Goal: Task Accomplishment & Management: Use online tool/utility

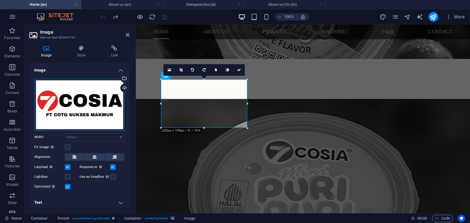
click at [80, 110] on div "Drag files here, click to choose files or select files from Files or our free s…" at bounding box center [79, 105] width 90 height 52
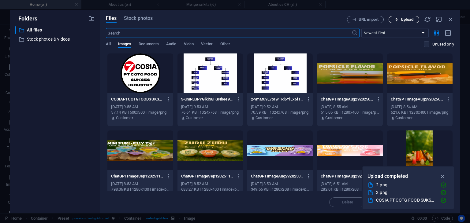
click at [408, 19] on span "Upload" at bounding box center [407, 20] width 13 height 4
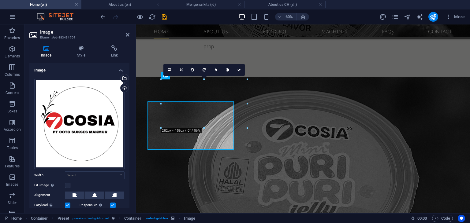
scroll to position [459, 0]
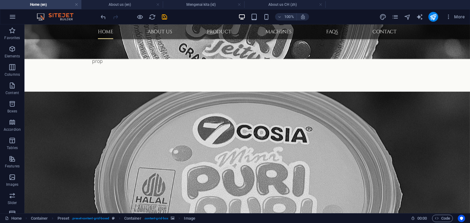
scroll to position [437, 0]
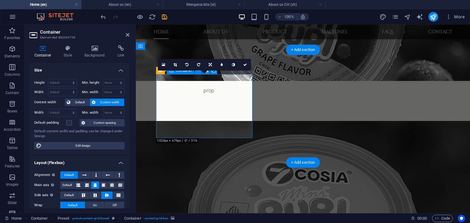
scroll to position [459, 0]
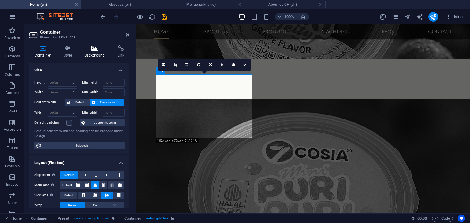
click at [98, 55] on h4 "Background" at bounding box center [96, 51] width 33 height 13
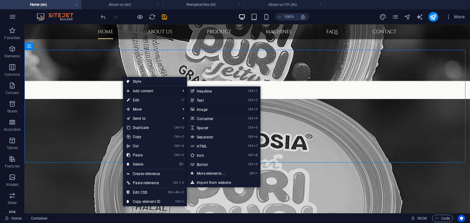
click at [211, 109] on link "Ctrl 3 Image" at bounding box center [212, 109] width 50 height 9
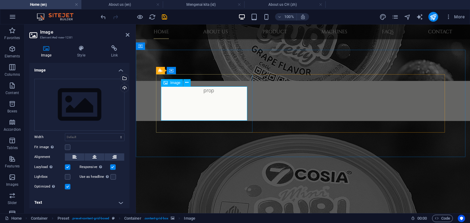
scroll to position [459, 0]
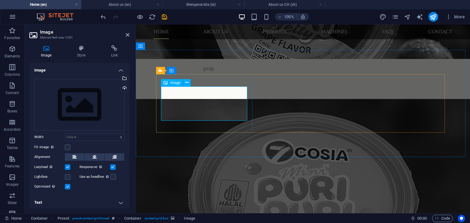
click at [99, 103] on div "Drag files here, click to choose files or select files from Files or our free s…" at bounding box center [79, 105] width 90 height 52
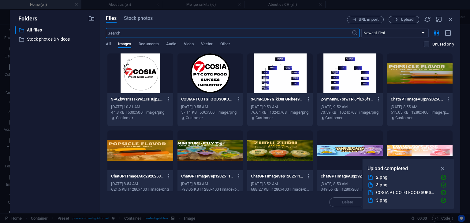
scroll to position [481, 0]
click at [169, 102] on icon "button" at bounding box center [169, 100] width 6 height 6
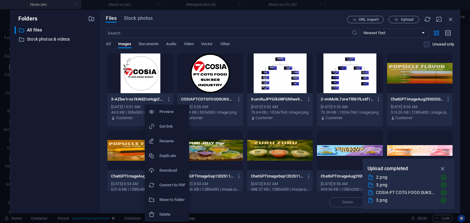
click at [167, 212] on h6 "Delete" at bounding box center [172, 214] width 26 height 7
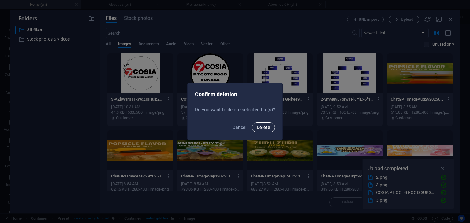
click at [261, 129] on span "Delete" at bounding box center [263, 127] width 13 height 5
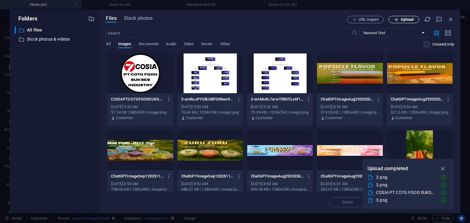
click at [407, 19] on span "Upload" at bounding box center [407, 20] width 13 height 4
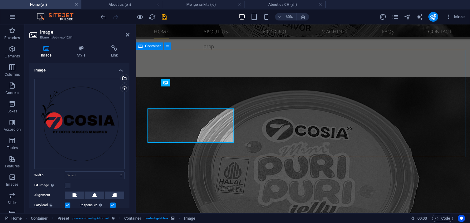
scroll to position [459, 0]
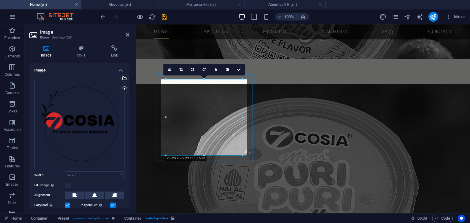
scroll to position [437, 0]
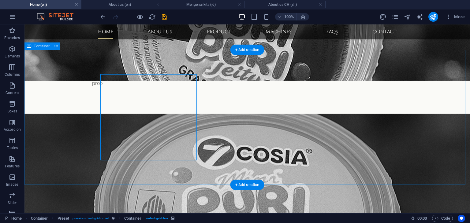
scroll to position [459, 0]
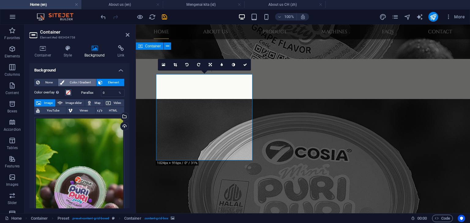
click at [80, 81] on span "Color / Gradient" at bounding box center [80, 82] width 28 height 7
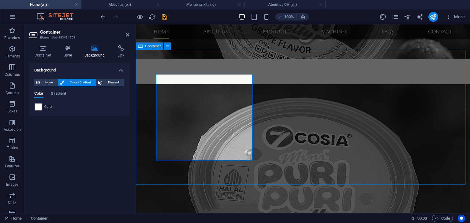
scroll to position [437, 0]
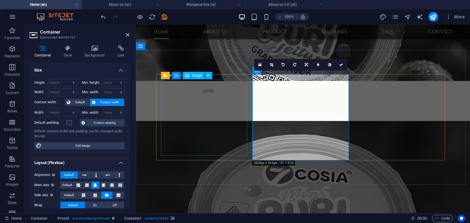
scroll to position [459, 0]
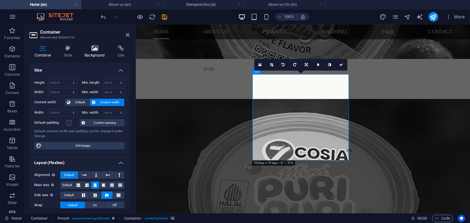
click at [97, 52] on h4 "Background" at bounding box center [96, 51] width 33 height 13
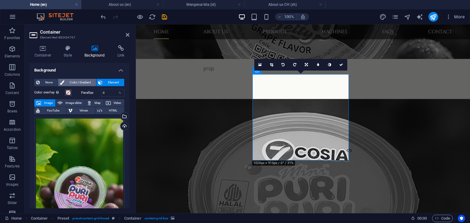
click at [80, 80] on span "Color / Gradient" at bounding box center [80, 82] width 28 height 7
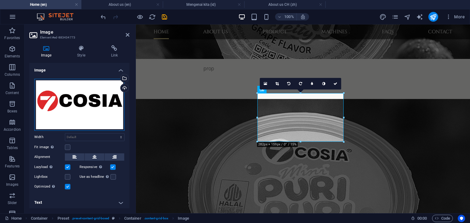
click at [95, 114] on div "Drag files here, click to choose files or select files from Files or our free s…" at bounding box center [79, 105] width 90 height 52
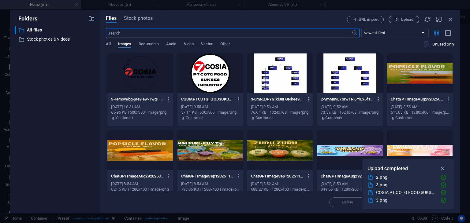
scroll to position [481, 0]
click at [400, 20] on span "Upload" at bounding box center [403, 20] width 25 height 4
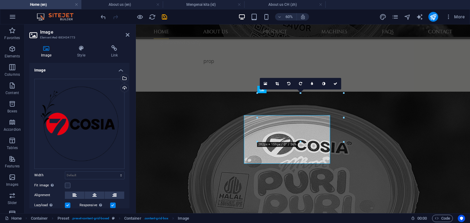
scroll to position [459, 0]
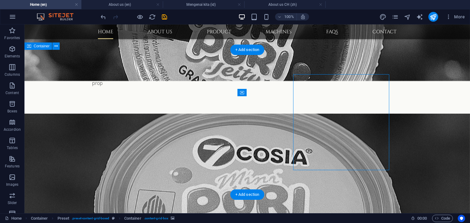
scroll to position [459, 0]
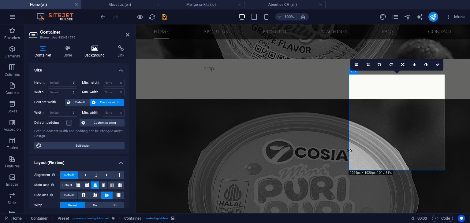
click at [94, 52] on h4 "Background" at bounding box center [96, 51] width 33 height 13
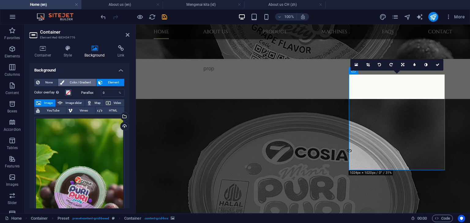
click at [77, 82] on span "Color / Gradient" at bounding box center [80, 82] width 28 height 7
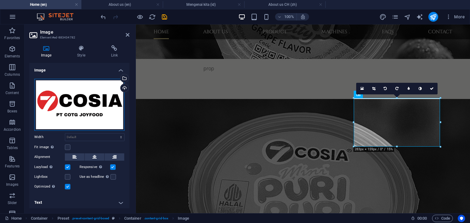
click at [80, 114] on div "Drag files here, click to choose files or select files from Files or our free s…" at bounding box center [79, 105] width 90 height 52
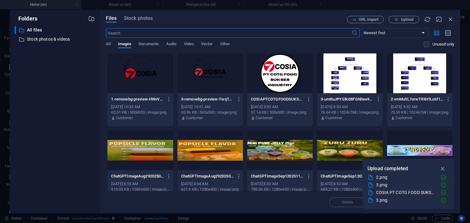
scroll to position [481, 0]
click at [409, 21] on span "Upload" at bounding box center [407, 20] width 13 height 4
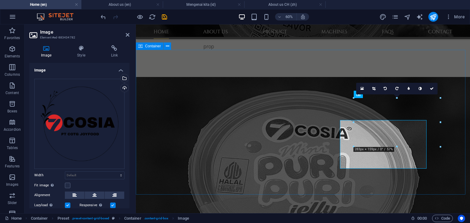
scroll to position [459, 0]
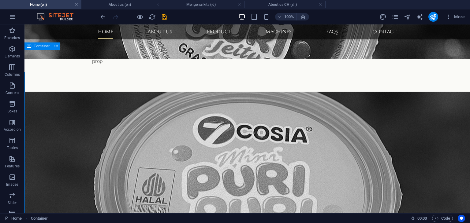
scroll to position [437, 0]
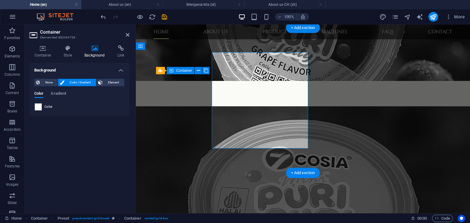
scroll to position [459, 0]
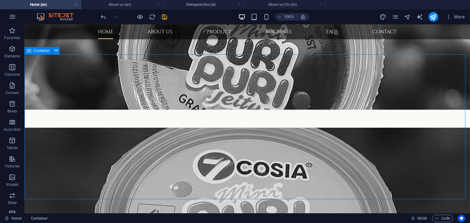
scroll to position [375, 0]
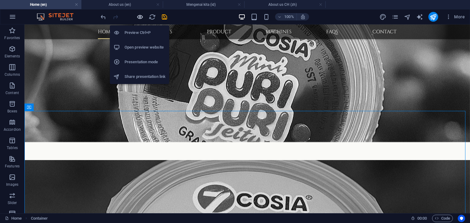
click at [140, 16] on icon "button" at bounding box center [139, 16] width 7 height 7
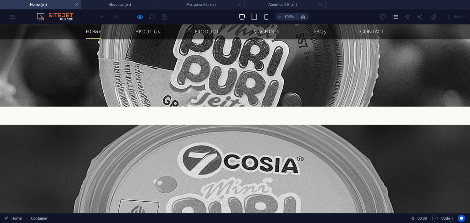
scroll to position [393, 0]
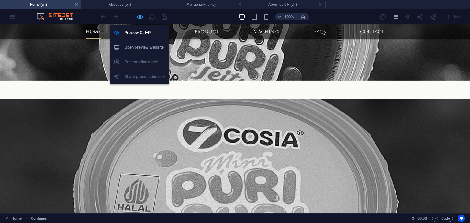
click at [140, 20] on icon "button" at bounding box center [139, 16] width 7 height 7
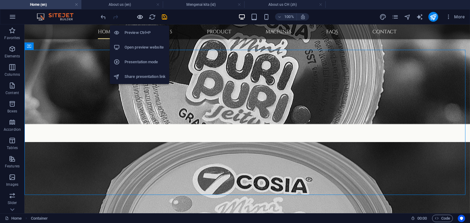
scroll to position [437, 0]
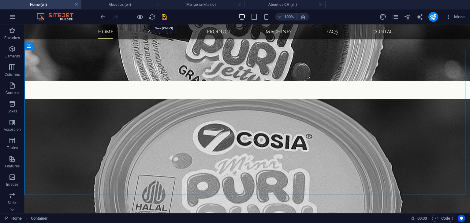
click at [164, 17] on icon "save" at bounding box center [164, 16] width 7 height 7
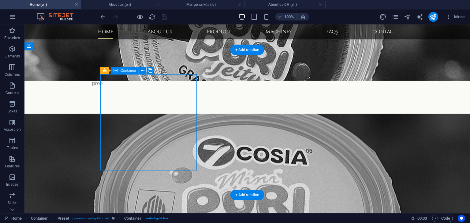
scroll to position [459, 0]
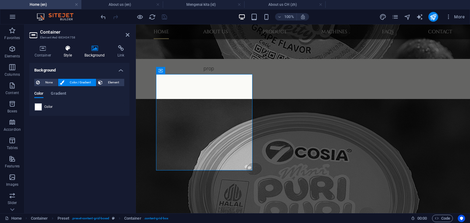
click at [69, 57] on h4 "Style" at bounding box center [69, 51] width 21 height 13
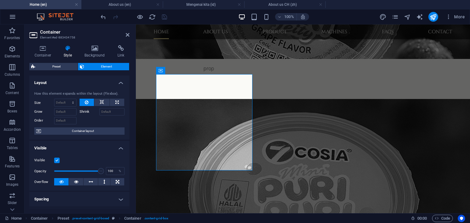
click at [57, 162] on label at bounding box center [57, 161] width 6 height 6
click at [0, 0] on input "Visible" at bounding box center [0, 0] width 0 height 0
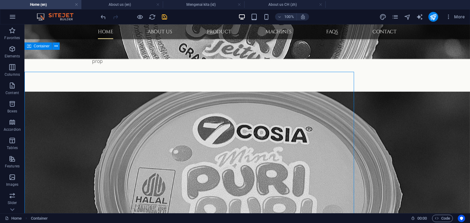
scroll to position [437, 0]
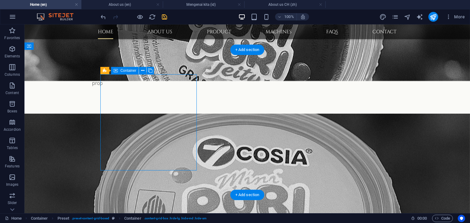
scroll to position [459, 0]
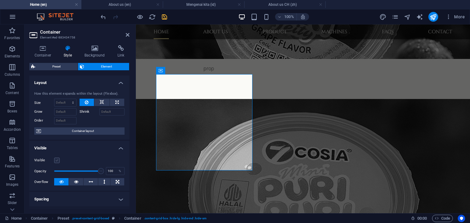
click at [58, 159] on label at bounding box center [57, 161] width 6 height 6
click at [0, 0] on input "Visible" at bounding box center [0, 0] width 0 height 0
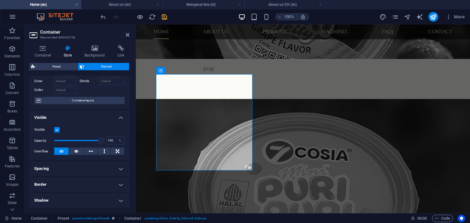
click at [99, 184] on h4 "Border" at bounding box center [79, 184] width 100 height 15
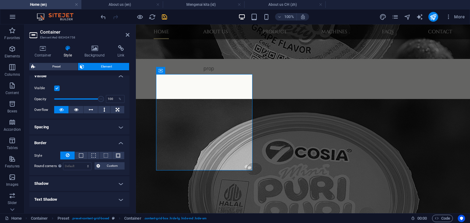
scroll to position [92, 0]
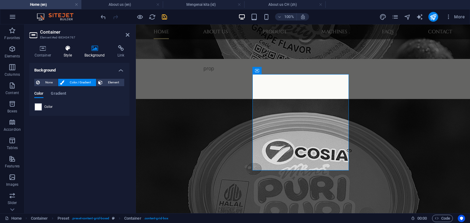
click at [63, 53] on h4 "Style" at bounding box center [69, 51] width 21 height 13
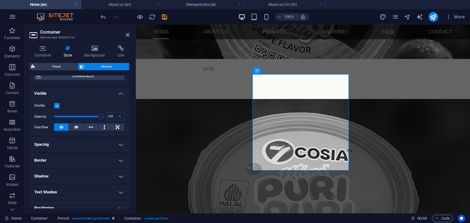
scroll to position [61, 0]
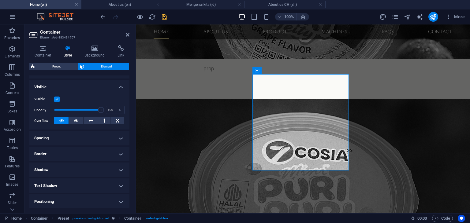
click at [82, 155] on h4 "Border" at bounding box center [79, 154] width 100 height 15
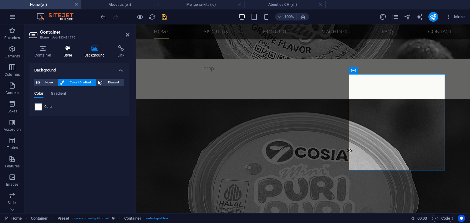
click at [69, 56] on h4 "Style" at bounding box center [69, 51] width 21 height 13
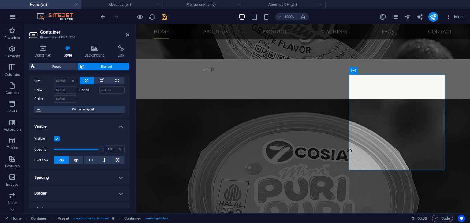
scroll to position [31, 0]
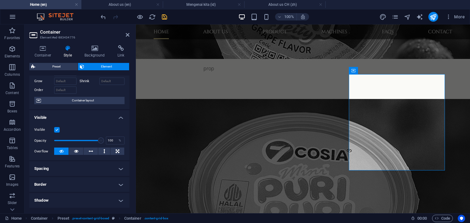
click at [81, 186] on h4 "Border" at bounding box center [79, 184] width 100 height 15
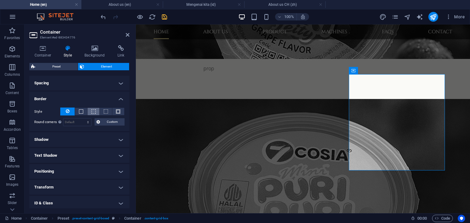
scroll to position [150, 0]
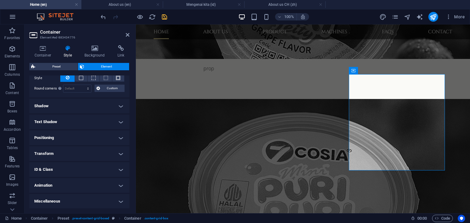
click at [97, 201] on h4 "Miscellaneous" at bounding box center [79, 201] width 100 height 15
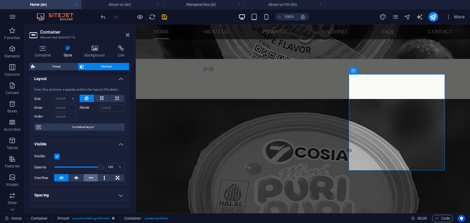
scroll to position [0, 0]
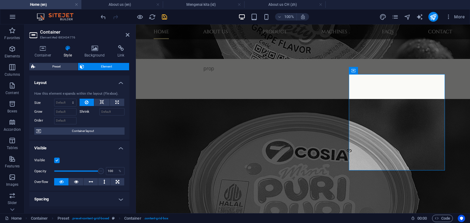
click at [84, 132] on span "Container layout" at bounding box center [83, 131] width 80 height 7
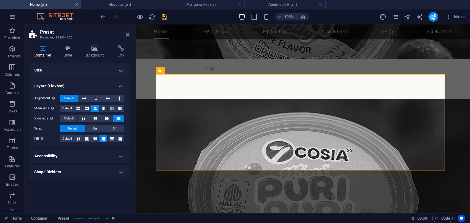
click at [106, 173] on h4 "Shape Dividers" at bounding box center [79, 172] width 100 height 15
click at [106, 184] on select "None Triangle Square Diagonal Polygon 1 Polygon 2 Zigzag Multiple Zigzags Waves…" at bounding box center [95, 184] width 60 height 7
click at [65, 181] on select "None Triangle Square Diagonal Polygon 1 Polygon 2 Zigzag Multiple Zigzags Waves…" at bounding box center [95, 184] width 60 height 7
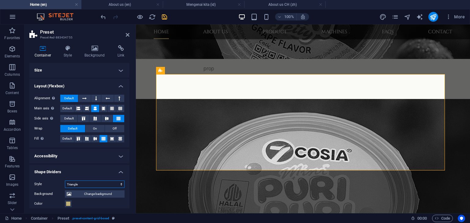
scroll to position [31, 0]
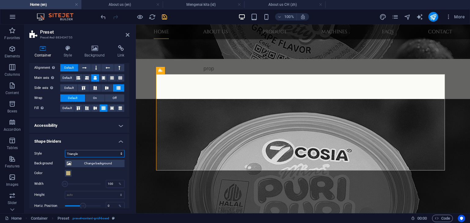
click at [95, 153] on select "None Triangle Square Diagonal Polygon 1 Polygon 2 Zigzag Multiple Zigzags Waves…" at bounding box center [95, 153] width 60 height 7
click at [65, 150] on select "None Triangle Square Diagonal Polygon 1 Polygon 2 Zigzag Multiple Zigzags Waves…" at bounding box center [95, 153] width 60 height 7
click at [95, 152] on select "None Triangle Square Diagonal Polygon 1 Polygon 2 Zigzag Multiple Zigzags Waves…" at bounding box center [95, 153] width 60 height 7
click at [65, 150] on select "None Triangle Square Diagonal Polygon 1 Polygon 2 Zigzag Multiple Zigzags Waves…" at bounding box center [95, 153] width 60 height 7
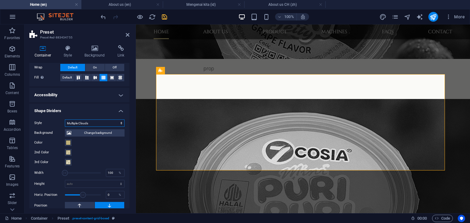
click at [108, 121] on select "None Triangle Square Diagonal Polygon 1 Polygon 2 Zigzag Multiple Zigzags Waves…" at bounding box center [95, 123] width 60 height 7
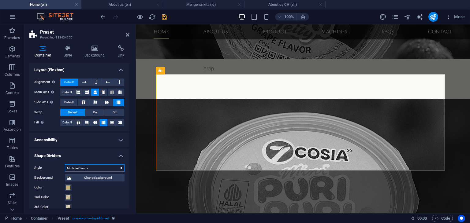
scroll to position [0, 0]
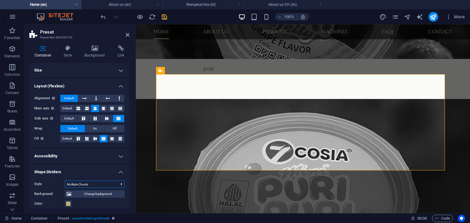
click at [94, 183] on select "None Triangle Square Diagonal Polygon 1 Polygon 2 Zigzag Multiple Zigzags Waves…" at bounding box center [95, 184] width 60 height 7
click at [65, 181] on select "None Triangle Square Diagonal Polygon 1 Polygon 2 Zigzag Multiple Zigzags Waves…" at bounding box center [95, 184] width 60 height 7
click at [92, 184] on select "None Triangle Square Diagonal Polygon 1 Polygon 2 Zigzag Multiple Zigzags Waves…" at bounding box center [95, 184] width 60 height 7
select select "none"
click at [65, 181] on select "None Triangle Square Diagonal Polygon 1 Polygon 2 Zigzag Multiple Zigzags Waves…" at bounding box center [95, 184] width 60 height 7
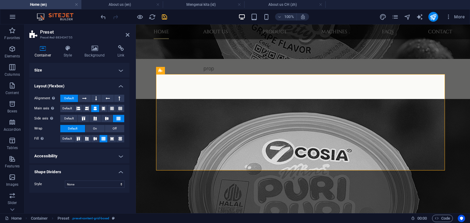
click at [117, 158] on h4 "Accessibility" at bounding box center [79, 156] width 100 height 15
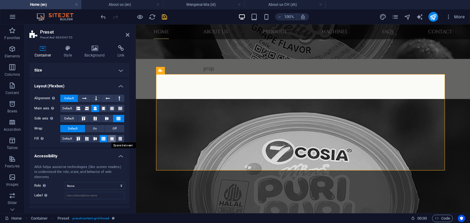
click at [111, 140] on icon at bounding box center [111, 139] width 7 height 4
click at [91, 130] on button "On" at bounding box center [94, 128] width 19 height 7
click at [113, 129] on span "Off" at bounding box center [115, 128] width 4 height 7
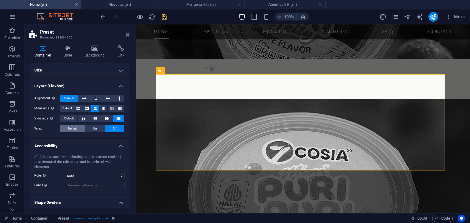
click at [70, 130] on span "Default" at bounding box center [72, 128] width 9 height 7
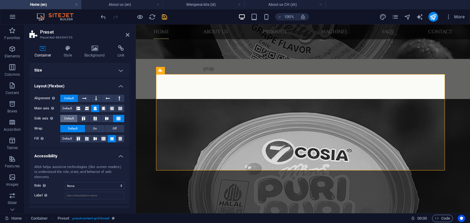
click at [69, 119] on span "Default" at bounding box center [68, 118] width 9 height 7
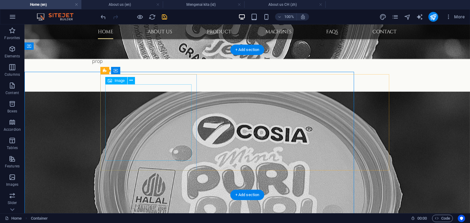
scroll to position [437, 0]
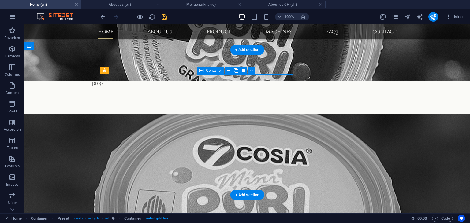
scroll to position [459, 0]
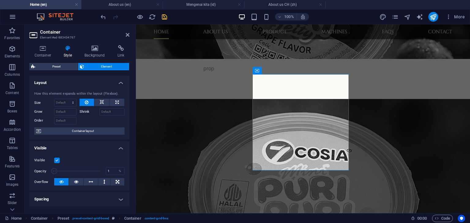
drag, startPoint x: 99, startPoint y: 172, endPoint x: 54, endPoint y: 170, distance: 45.0
click at [54, 170] on span at bounding box center [54, 171] width 6 height 6
type input "100"
drag, startPoint x: 54, startPoint y: 169, endPoint x: 116, endPoint y: 173, distance: 61.9
click at [116, 173] on div "Opacity 100 %" at bounding box center [79, 171] width 90 height 9
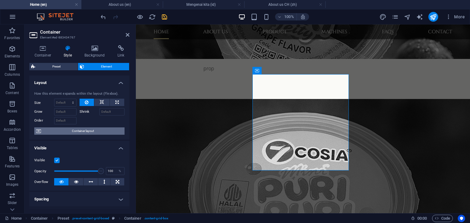
click at [100, 131] on span "Container layout" at bounding box center [83, 131] width 80 height 7
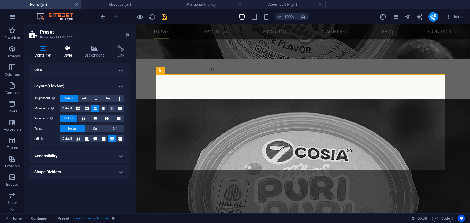
click at [69, 51] on h4 "Style" at bounding box center [69, 51] width 21 height 13
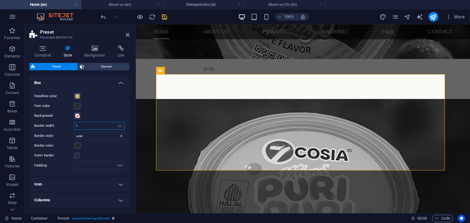
click at [101, 126] on input "1" at bounding box center [99, 125] width 50 height 7
type input "0"
click at [117, 114] on div "Background" at bounding box center [79, 115] width 90 height 7
drag, startPoint x: 102, startPoint y: 125, endPoint x: 66, endPoint y: 125, distance: 36.4
click at [66, 125] on div "Border width 0 px" at bounding box center [79, 126] width 90 height 8
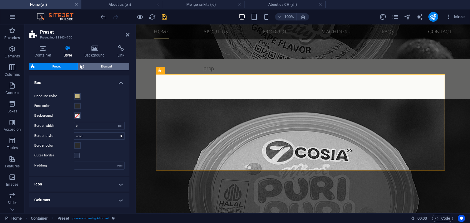
click at [101, 67] on span "Element" at bounding box center [107, 66] width 42 height 7
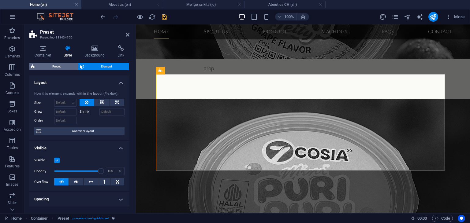
click at [56, 67] on span "Preset" at bounding box center [56, 66] width 39 height 7
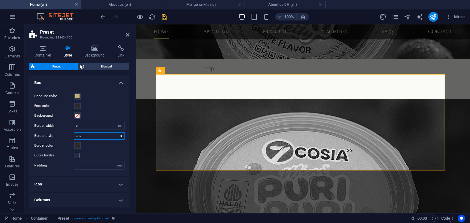
click at [95, 137] on select "solid dashed dotted double" at bounding box center [99, 135] width 50 height 7
select select "dashed"
click at [74, 132] on select "solid dashed dotted double" at bounding box center [99, 135] width 50 height 7
click at [89, 125] on input "0" at bounding box center [99, 125] width 50 height 7
type input "1"
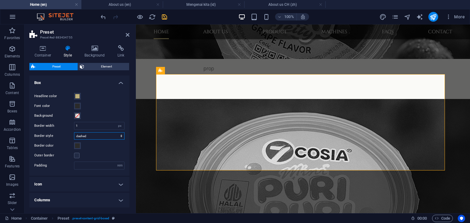
click at [106, 134] on select "solid dashed dotted double" at bounding box center [99, 135] width 50 height 7
select select "dotted"
click at [74, 132] on select "solid dashed dotted double" at bounding box center [99, 135] width 50 height 7
click at [100, 135] on select "solid dashed dotted double" at bounding box center [99, 135] width 50 height 7
click at [74, 132] on select "solid dashed dotted double" at bounding box center [99, 135] width 50 height 7
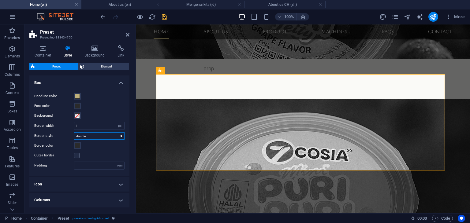
click at [98, 136] on select "solid dashed dotted double" at bounding box center [99, 135] width 50 height 7
select select "solid"
click at [74, 132] on select "solid dashed dotted double" at bounding box center [99, 135] width 50 height 7
click at [99, 136] on select "solid dashed dotted double" at bounding box center [99, 135] width 50 height 7
select select "dashed"
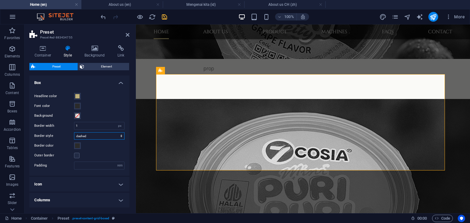
click at [74, 132] on select "solid dashed dotted double" at bounding box center [99, 135] width 50 height 7
click at [86, 126] on input "1" at bounding box center [99, 125] width 50 height 7
type input "0"
click at [109, 136] on select "solid dashed dotted double" at bounding box center [99, 135] width 50 height 7
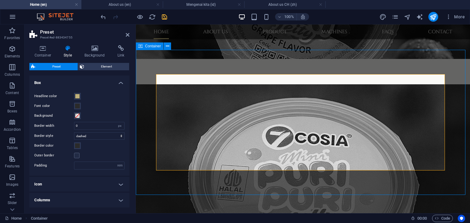
scroll to position [437, 0]
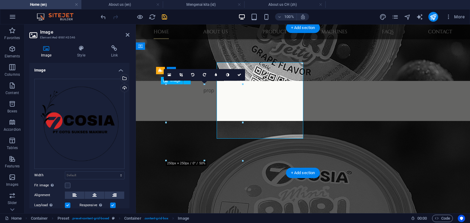
scroll to position [459, 0]
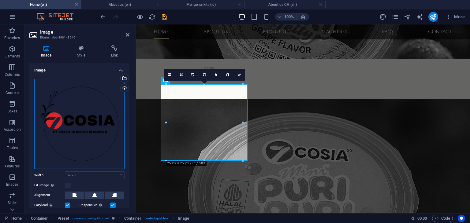
click at [82, 119] on div "Drag files here, click to choose files or select files from Files or our free s…" at bounding box center [79, 124] width 90 height 90
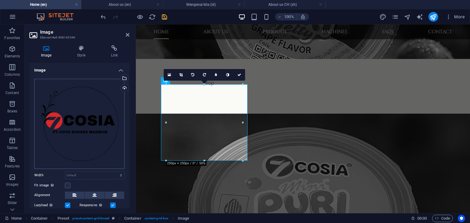
scroll to position [481, 0]
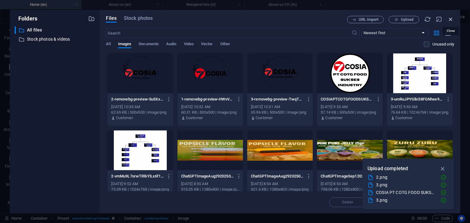
click at [450, 20] on icon "button" at bounding box center [450, 19] width 7 height 7
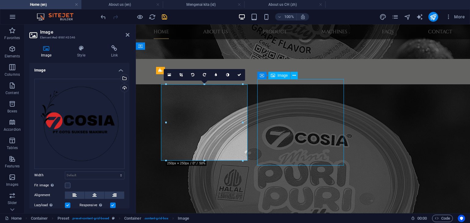
scroll to position [437, 0]
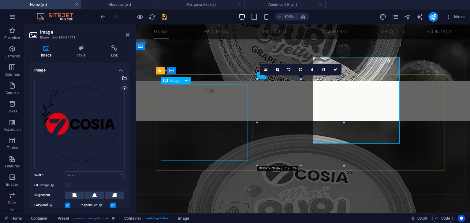
scroll to position [459, 0]
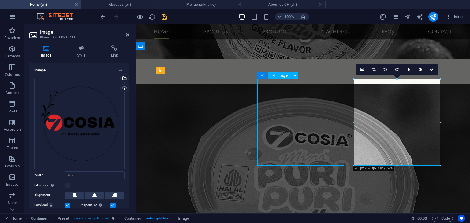
scroll to position [437, 0]
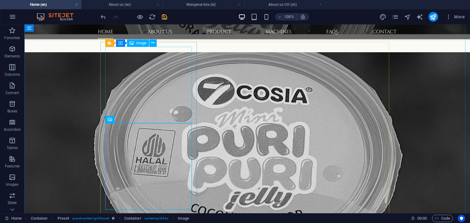
scroll to position [498, 0]
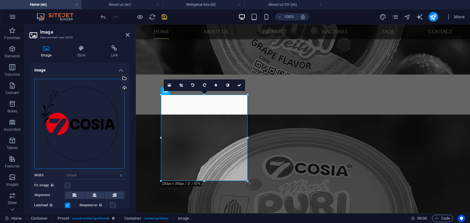
click at [94, 141] on div "Drag files here, click to choose files or select files from Files or our free s…" at bounding box center [79, 124] width 90 height 90
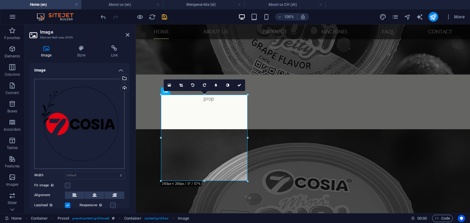
scroll to position [465, 0]
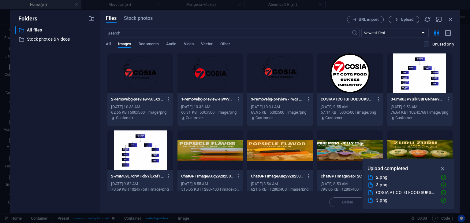
click at [275, 87] on div at bounding box center [279, 74] width 65 height 40
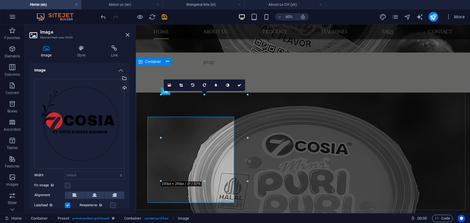
scroll to position [443, 0]
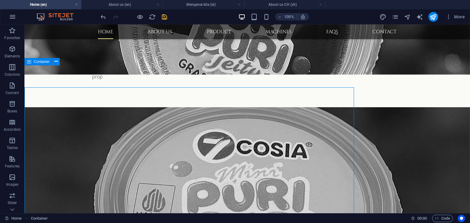
scroll to position [421, 0]
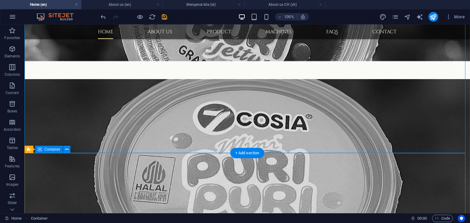
scroll to position [482, 0]
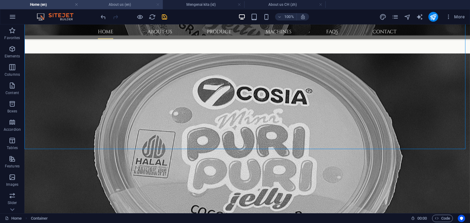
click at [158, 6] on link at bounding box center [158, 5] width 4 height 6
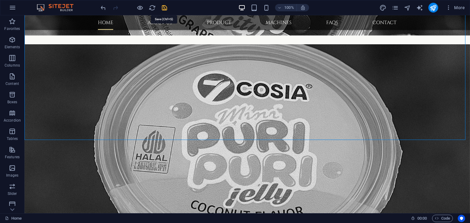
click at [162, 9] on icon "save" at bounding box center [164, 7] width 7 height 7
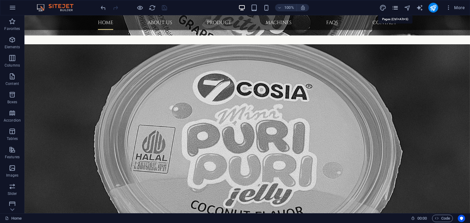
click at [395, 10] on icon "pages" at bounding box center [395, 7] width 7 height 7
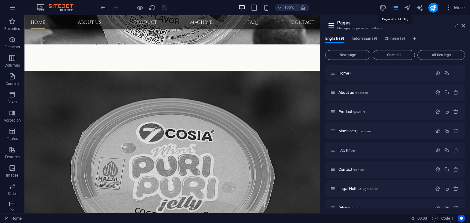
scroll to position [512, 0]
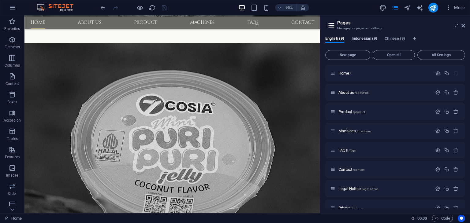
click at [366, 40] on span "Indonesian (9)" at bounding box center [365, 39] width 26 height 9
click at [345, 73] on span "Home /" at bounding box center [344, 73] width 13 height 5
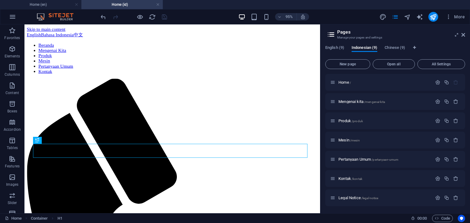
scroll to position [0, 0]
click at [394, 47] on span "Chinese (9)" at bounding box center [395, 48] width 21 height 9
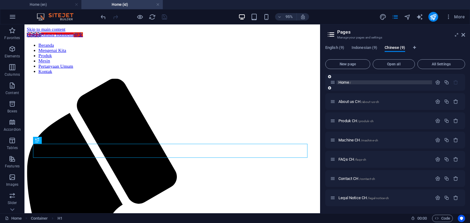
click at [341, 81] on span "Home /" at bounding box center [344, 82] width 13 height 5
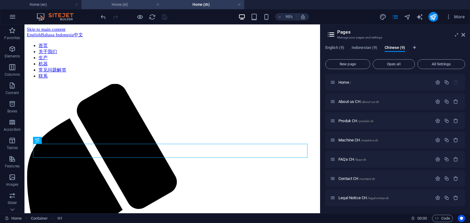
click at [128, 4] on h4 "Home (id)" at bounding box center [121, 4] width 81 height 7
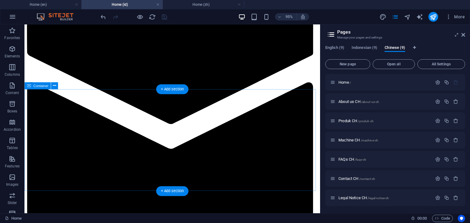
scroll to position [459, 0]
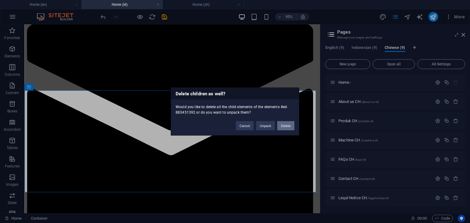
click at [288, 127] on button "Delete" at bounding box center [285, 125] width 17 height 9
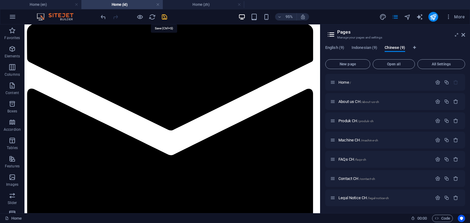
click at [166, 17] on icon "save" at bounding box center [164, 16] width 7 height 7
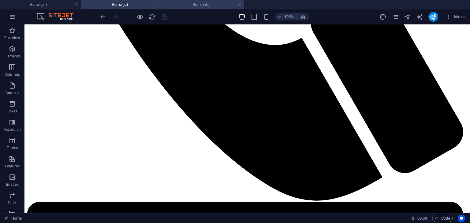
click at [199, 4] on h4 "Home (zh)" at bounding box center [203, 4] width 81 height 7
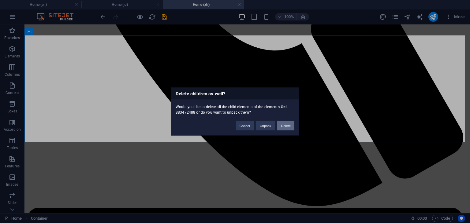
click at [282, 127] on button "Delete" at bounding box center [285, 125] width 17 height 9
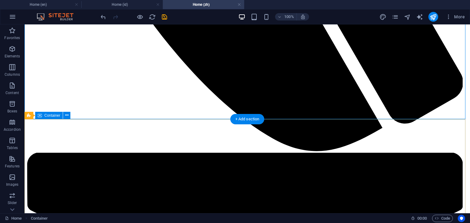
scroll to position [520, 0]
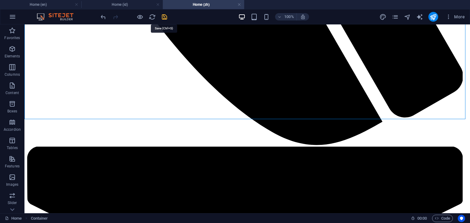
click at [165, 17] on icon "save" at bounding box center [164, 16] width 7 height 7
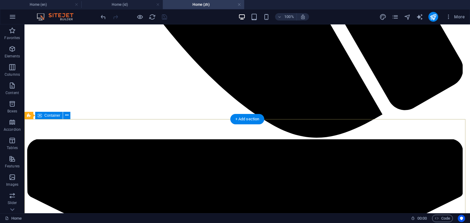
scroll to position [644, 0]
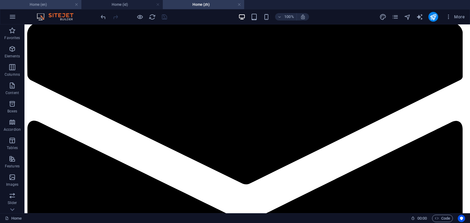
click at [56, 5] on h4 "Home (en)" at bounding box center [40, 4] width 81 height 7
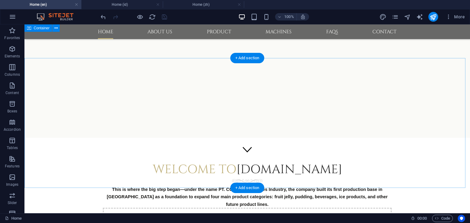
scroll to position [0, 0]
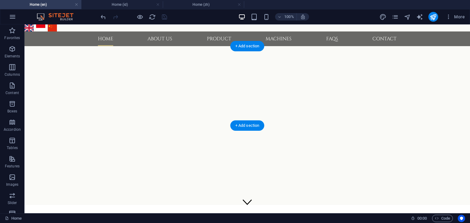
click at [24, 59] on button "button" at bounding box center [24, 59] width 0 height 0
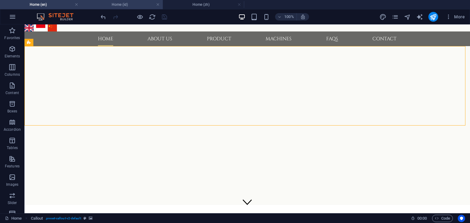
click at [129, 5] on h4 "Home (id)" at bounding box center [121, 4] width 81 height 7
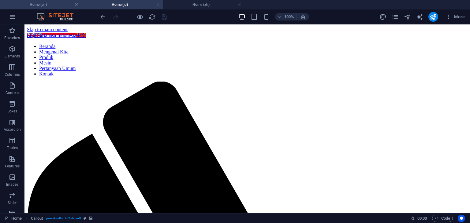
click at [48, 4] on h4 "Home (en)" at bounding box center [40, 4] width 81 height 7
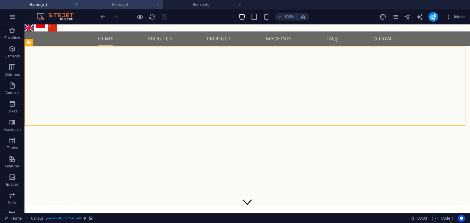
click at [109, 7] on h4 "Home (id)" at bounding box center [121, 4] width 81 height 7
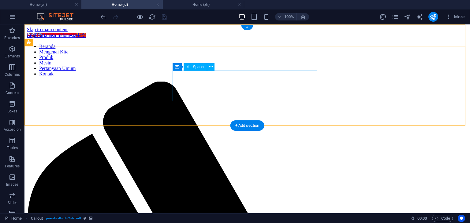
select select "px"
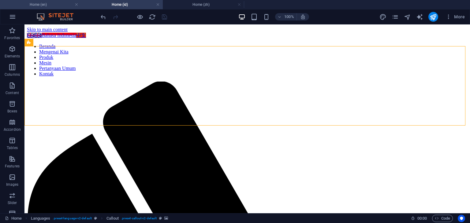
click at [53, 4] on h4 "Home (en)" at bounding box center [40, 4] width 81 height 7
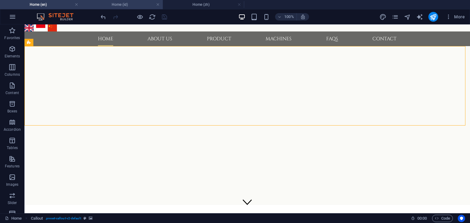
click at [121, 6] on h4 "Home (id)" at bounding box center [121, 4] width 81 height 7
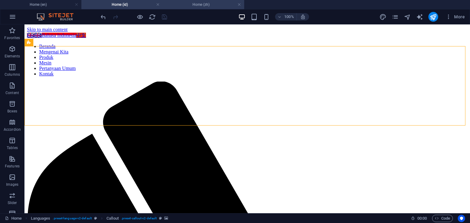
click at [205, 7] on h4 "Home (zh)" at bounding box center [203, 4] width 81 height 7
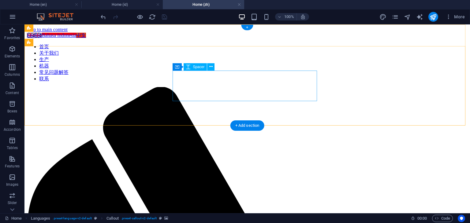
select select "px"
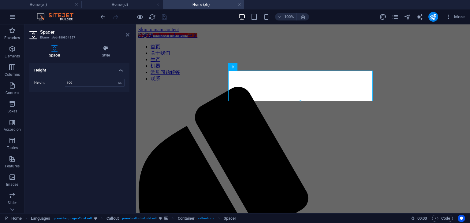
click at [126, 35] on icon at bounding box center [128, 34] width 4 height 5
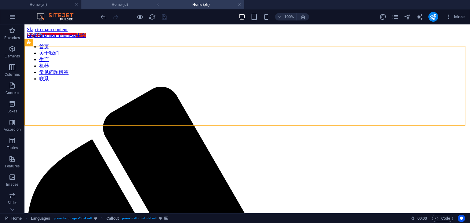
click at [112, 6] on h4 "Home (id)" at bounding box center [121, 4] width 81 height 7
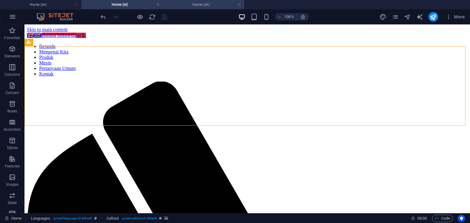
click at [205, 6] on h4 "Home (zh)" at bounding box center [203, 4] width 81 height 7
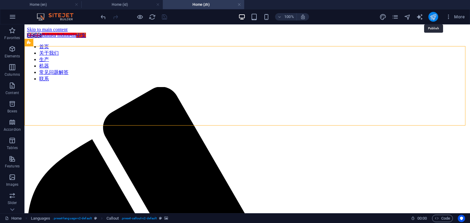
click at [434, 18] on icon "publish" at bounding box center [433, 16] width 7 height 7
